Goal: Navigation & Orientation: Find specific page/section

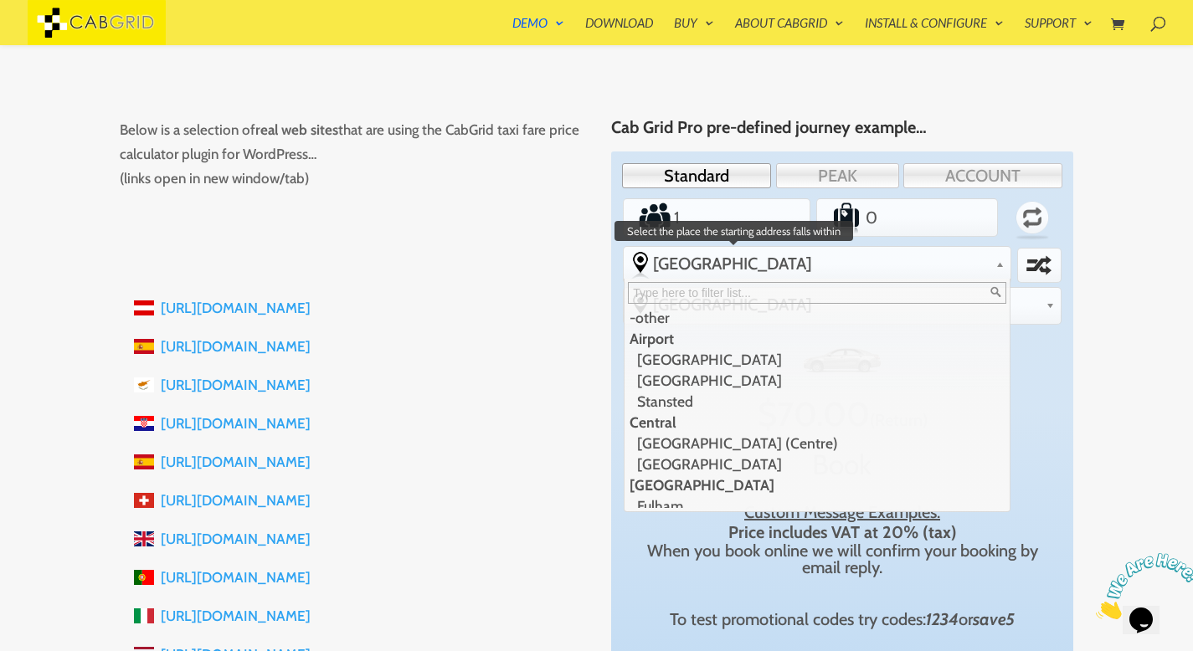
scroll to position [29, 0]
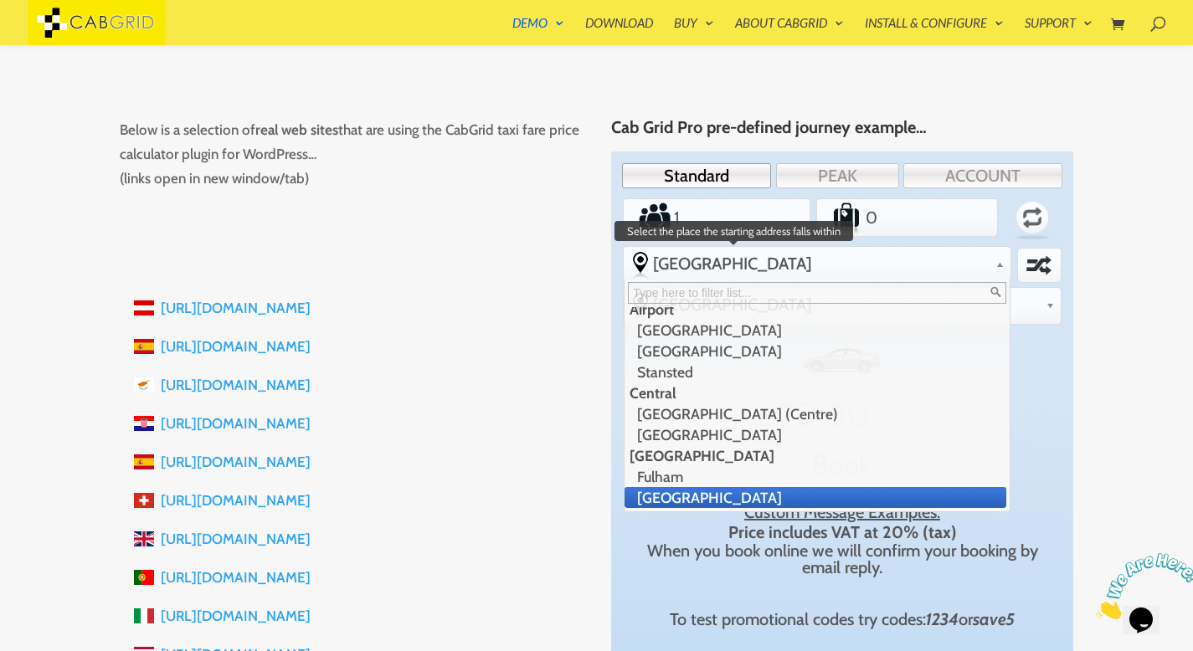
click at [791, 271] on span "[GEOGRAPHIC_DATA]" at bounding box center [821, 264] width 336 height 20
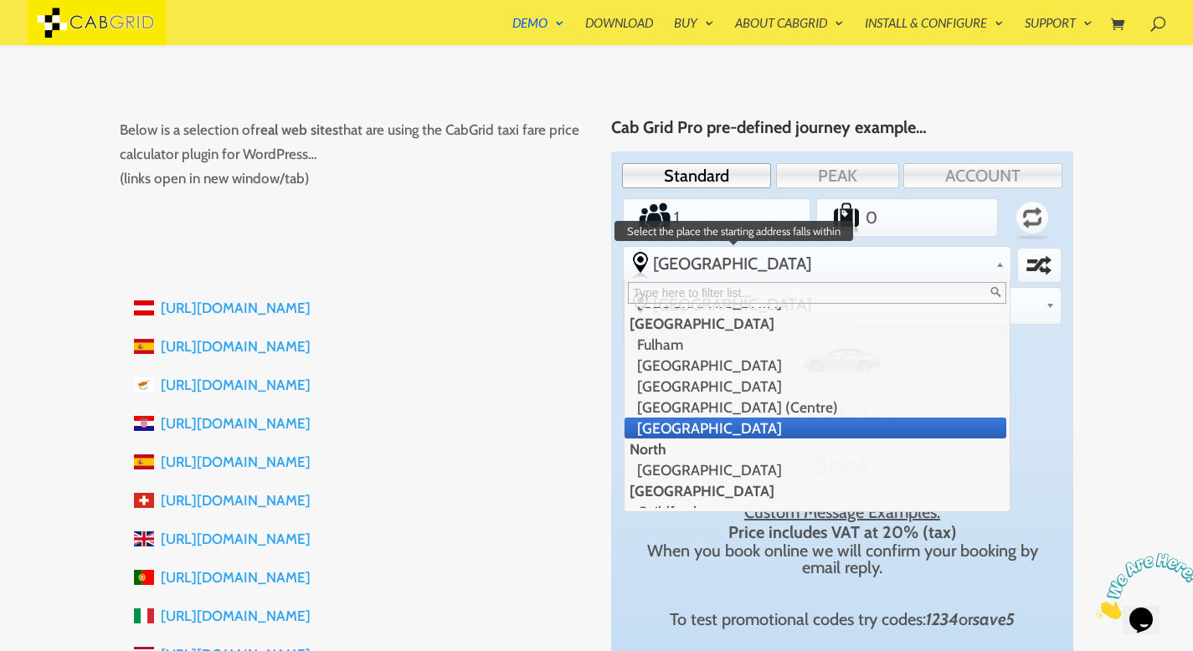
scroll to position [165, 0]
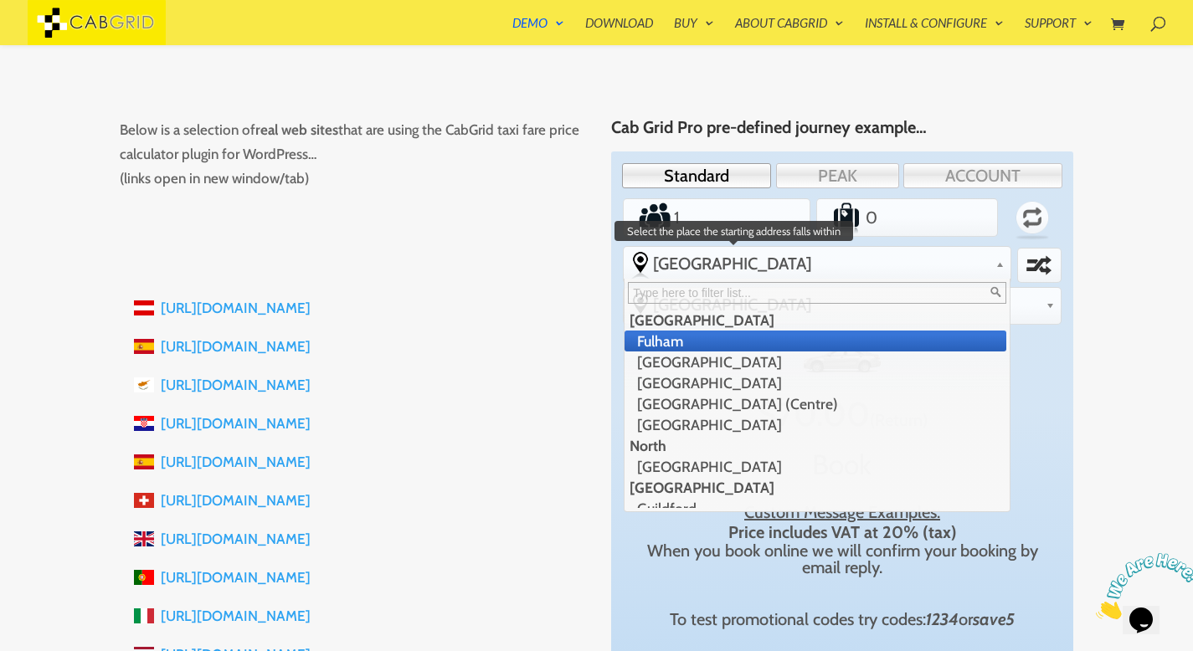
click at [687, 347] on li "Fulham" at bounding box center [815, 341] width 382 height 21
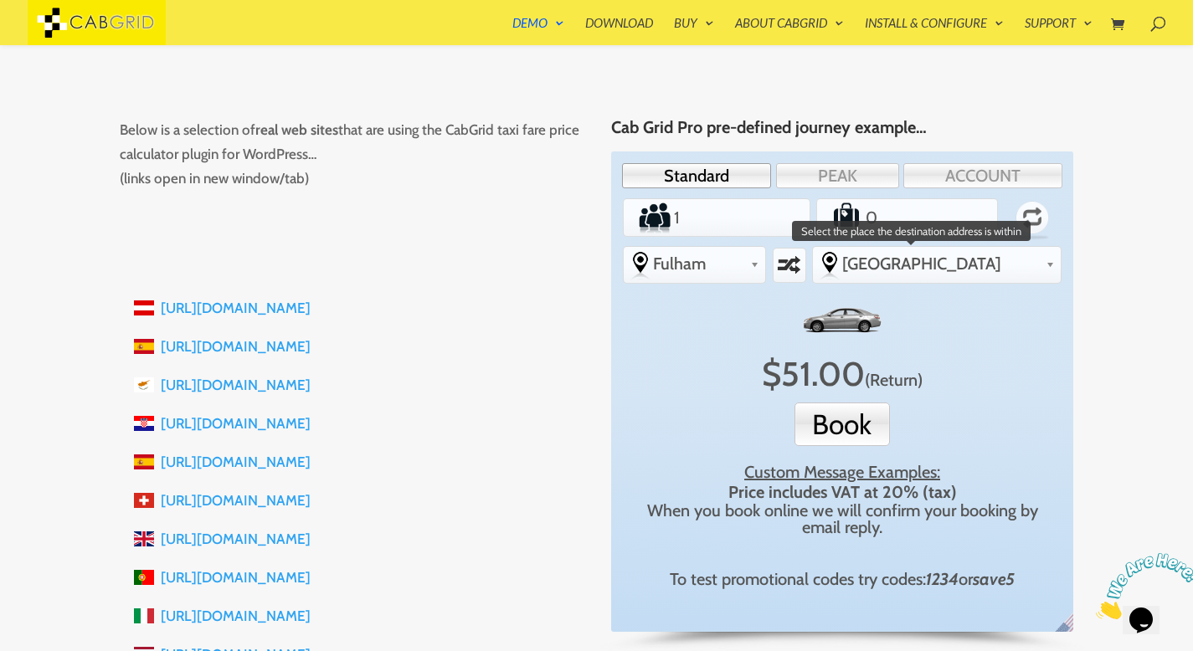
scroll to position [406, 0]
click at [1044, 261] on link "[GEOGRAPHIC_DATA]" at bounding box center [937, 263] width 248 height 33
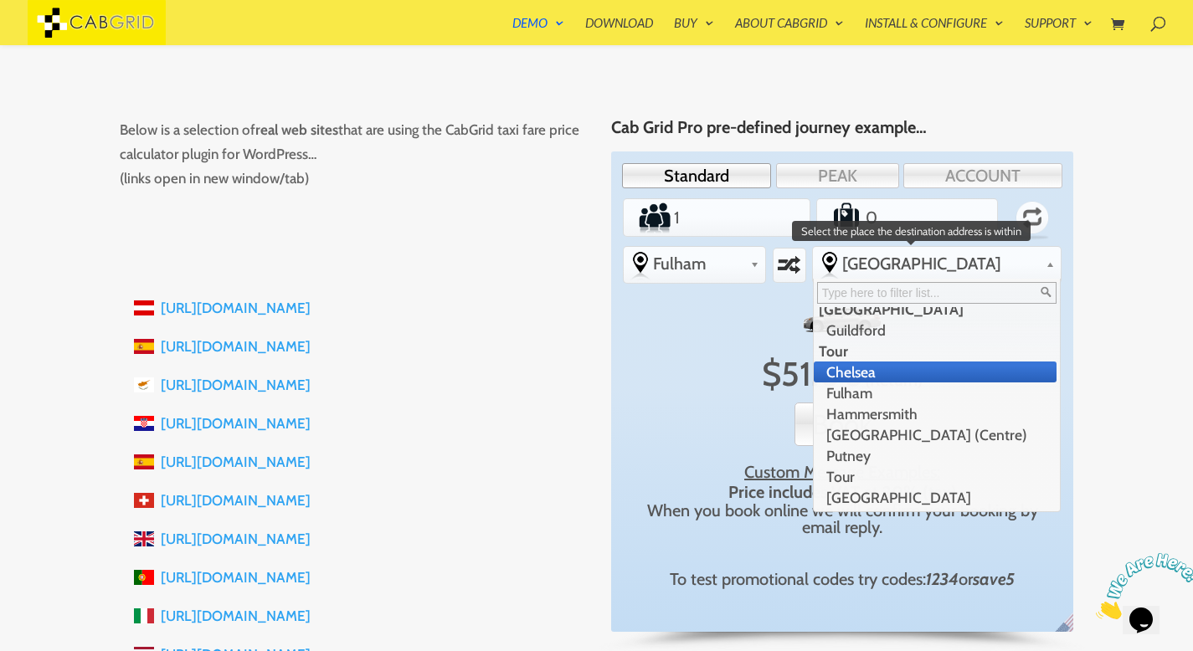
click at [935, 375] on li "Chelsea" at bounding box center [934, 372] width 243 height 21
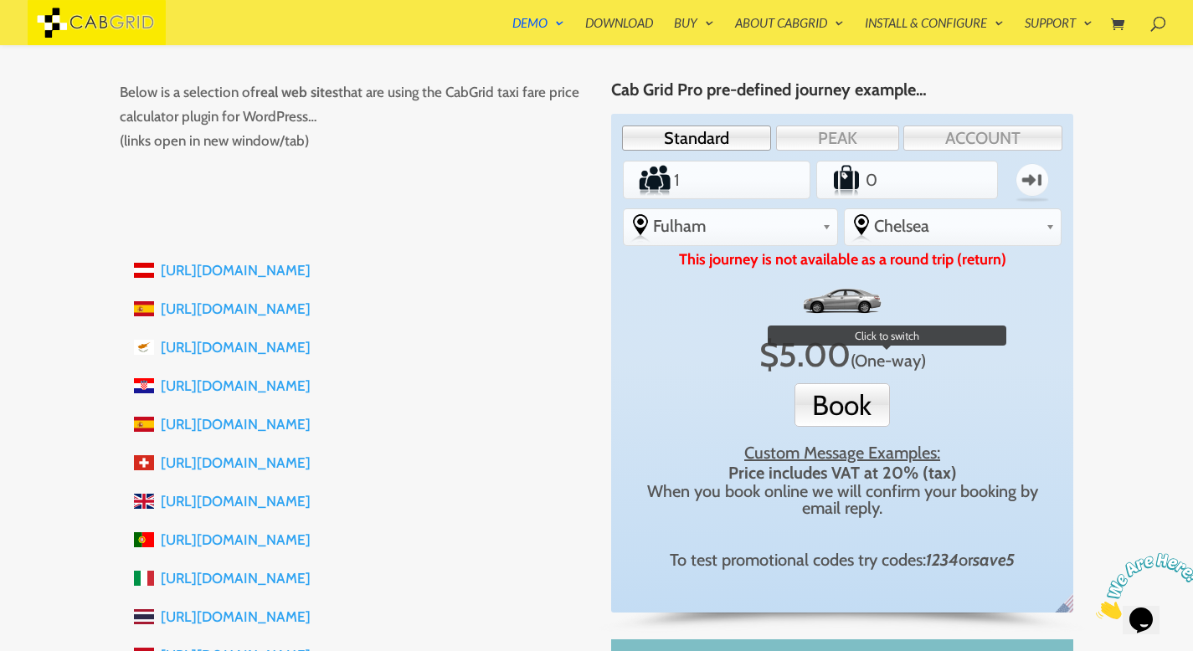
scroll to position [244, 0]
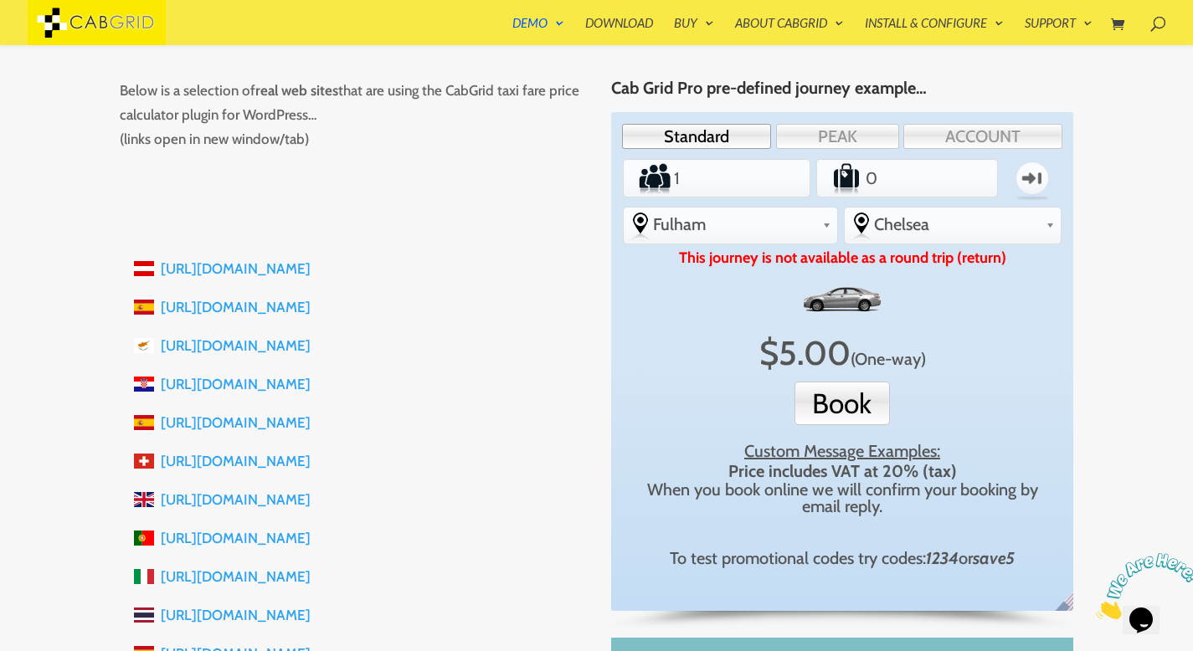
click at [264, 384] on link "[URL][DOMAIN_NAME]" at bounding box center [236, 384] width 150 height 17
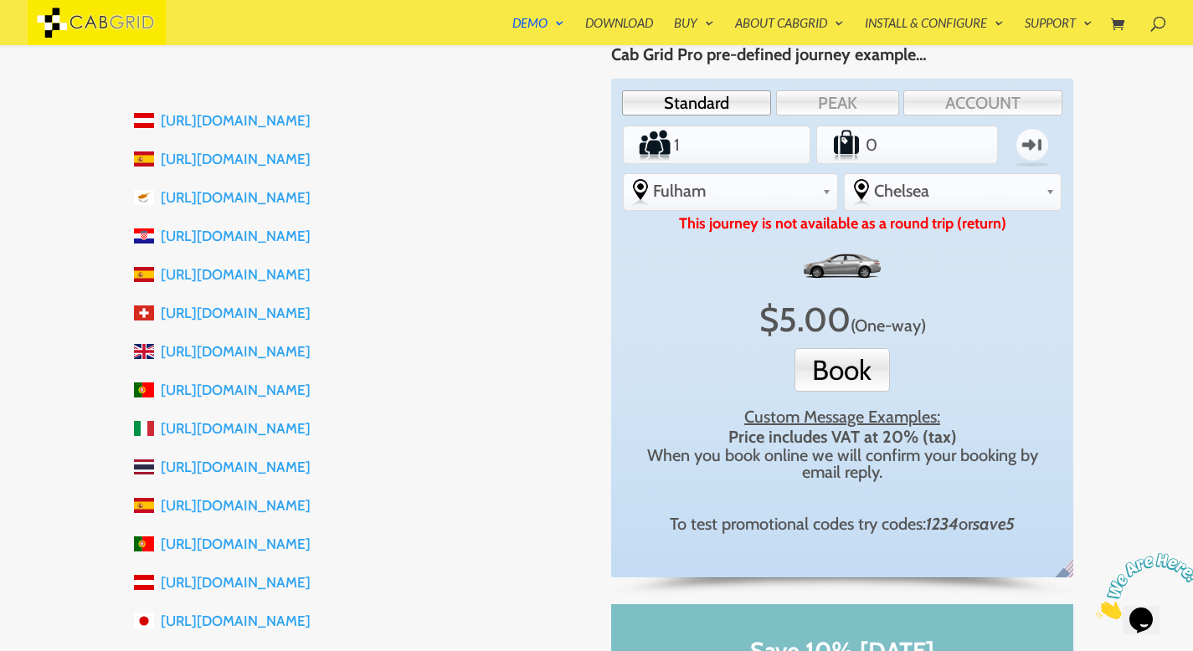
scroll to position [403, 0]
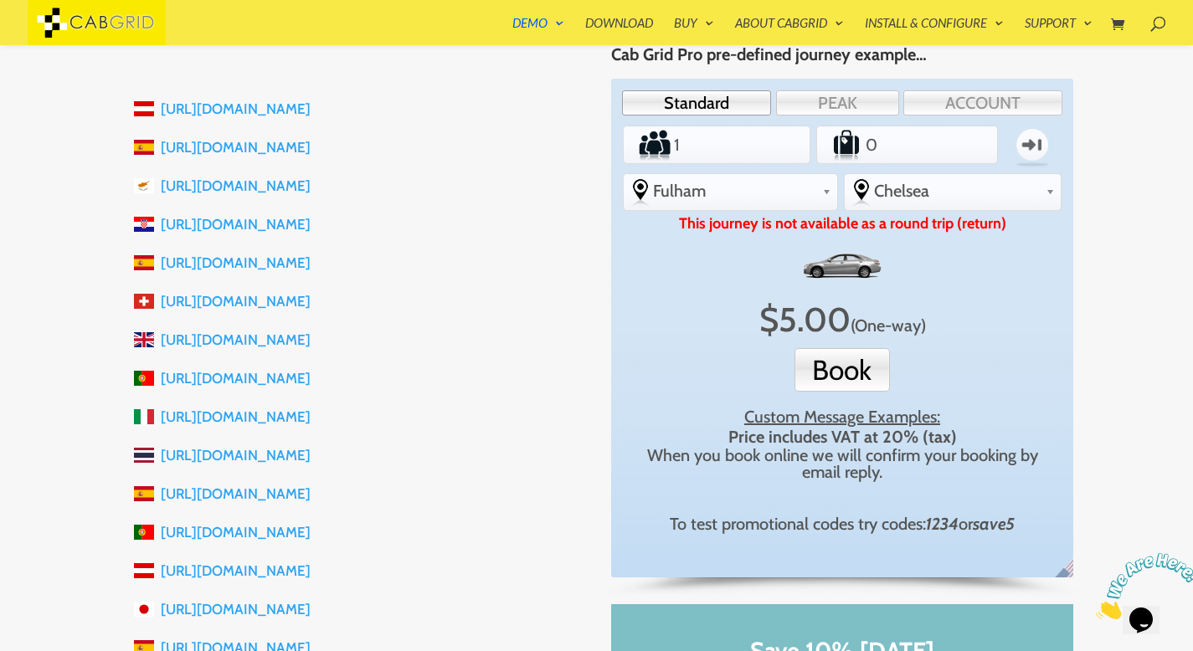
click at [255, 113] on link "[URL][DOMAIN_NAME]" at bounding box center [236, 108] width 150 height 17
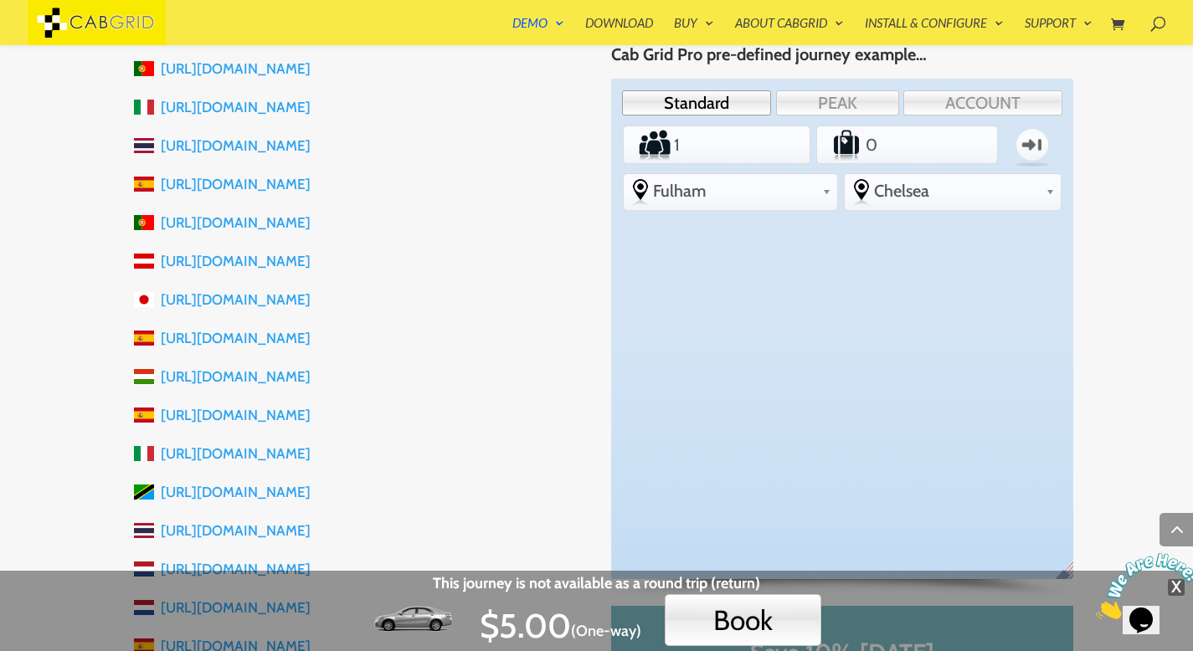
scroll to position [715, 0]
click at [310, 340] on link "[URL][DOMAIN_NAME]" at bounding box center [236, 336] width 150 height 17
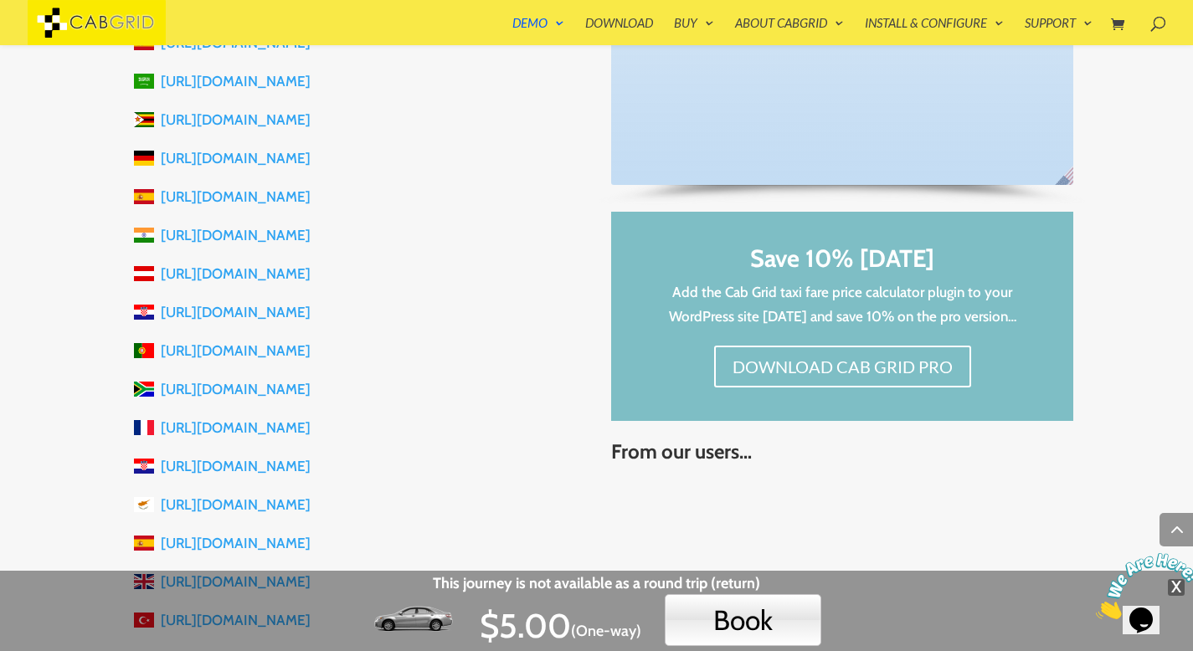
scroll to position [1748, 0]
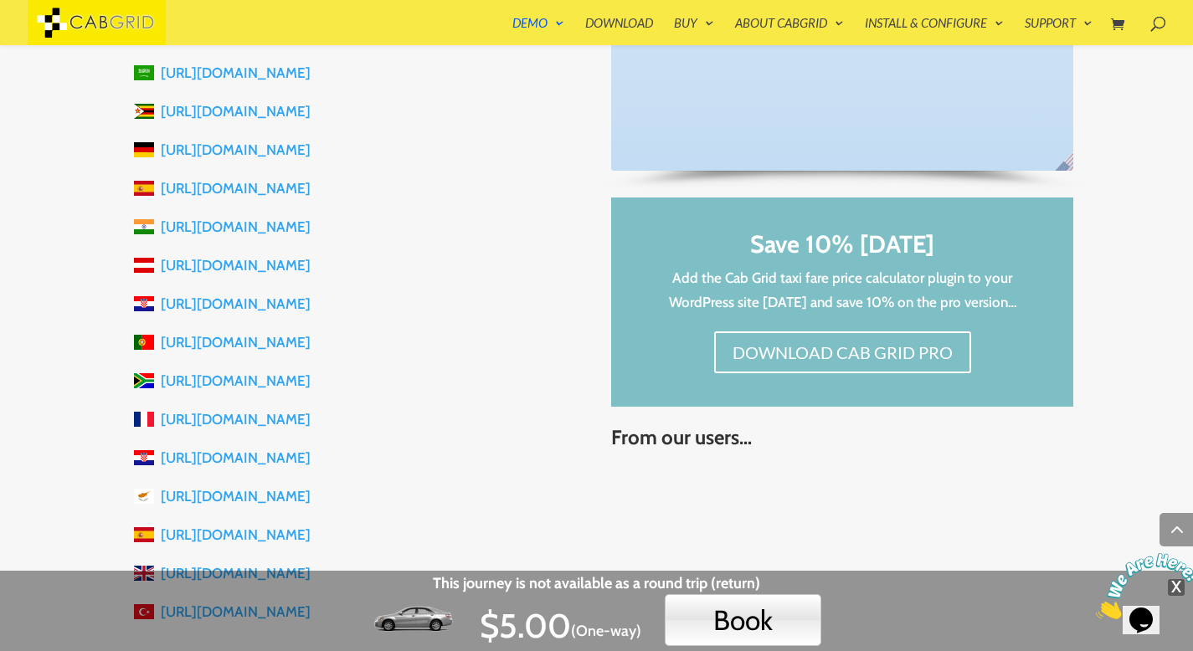
click at [249, 457] on link "[URL][DOMAIN_NAME]" at bounding box center [236, 457] width 150 height 17
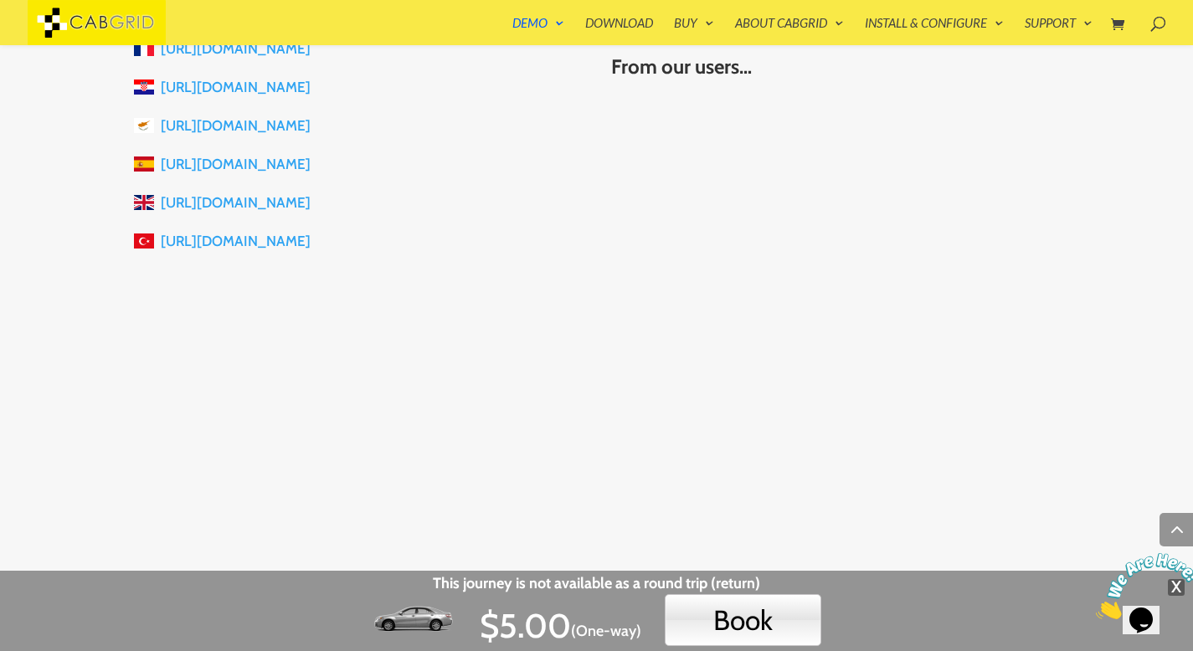
scroll to position [2118, 0]
click at [310, 203] on link "[URL][DOMAIN_NAME]" at bounding box center [236, 203] width 150 height 17
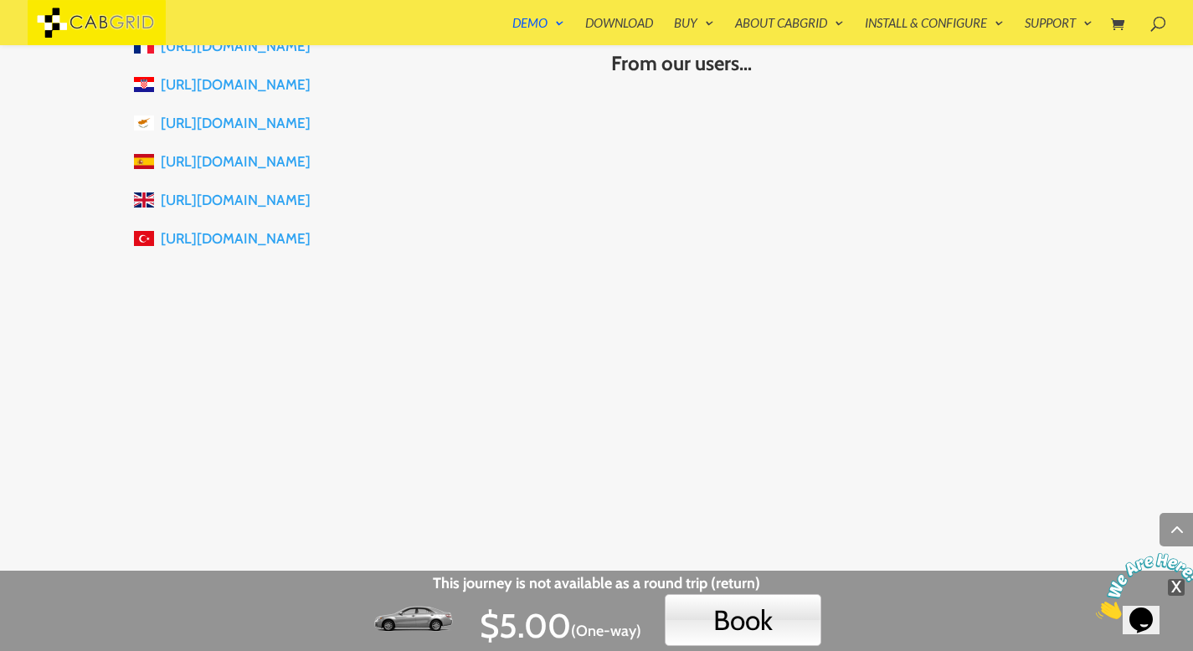
click at [269, 241] on link "[URL][DOMAIN_NAME]" at bounding box center [236, 238] width 150 height 17
